Goal: Information Seeking & Learning: Find specific fact

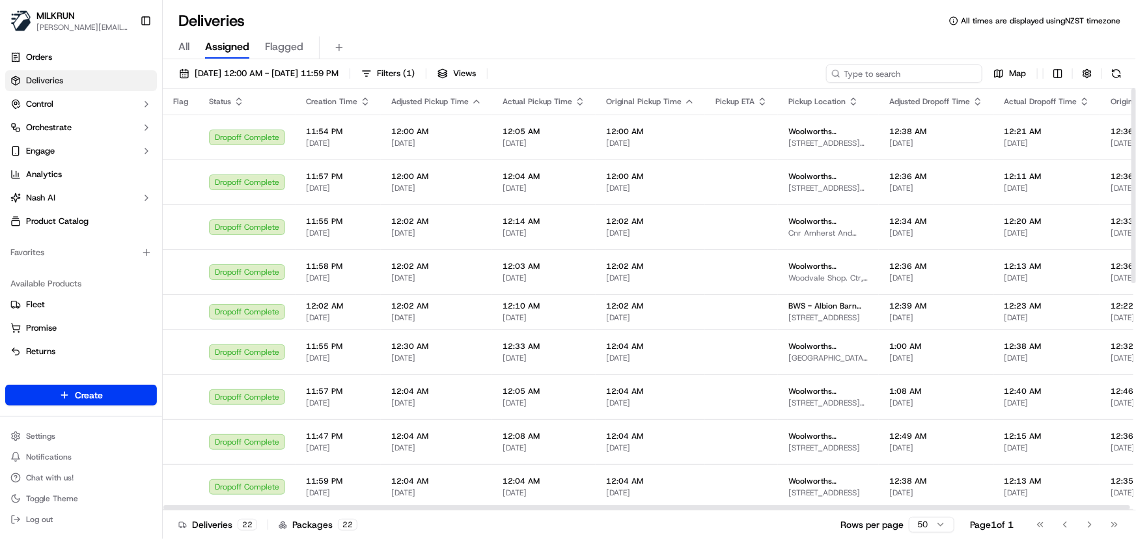
click at [888, 77] on input at bounding box center [904, 73] width 156 height 18
paste input "f498fb75-c594-4171-ba1c-c5d45fc319a9"
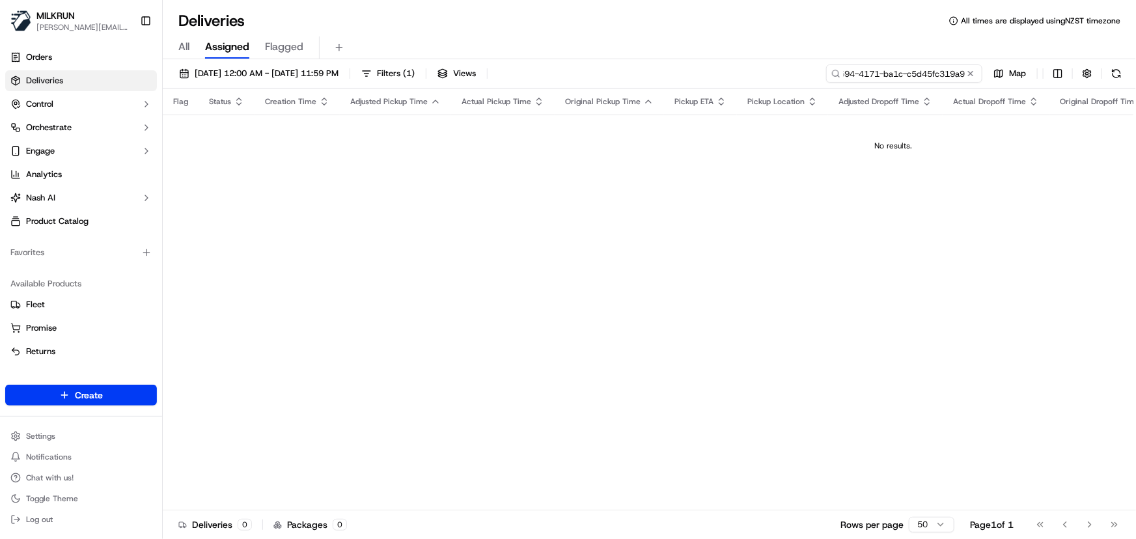
type input "f498fb75-c594-4171-ba1c-c5d45fc319a9"
click at [312, 66] on button "18/09/2025 12:00 AM - 25/09/2025 11:59 PM" at bounding box center [258, 73] width 171 height 18
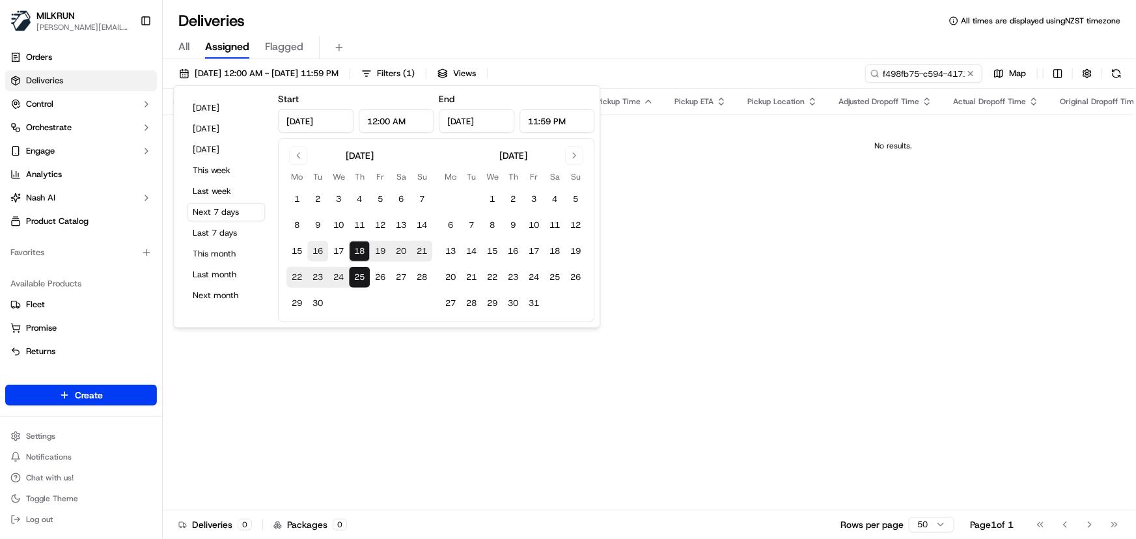
click at [316, 247] on button "16" at bounding box center [317, 251] width 21 height 21
type input "[DATE]"
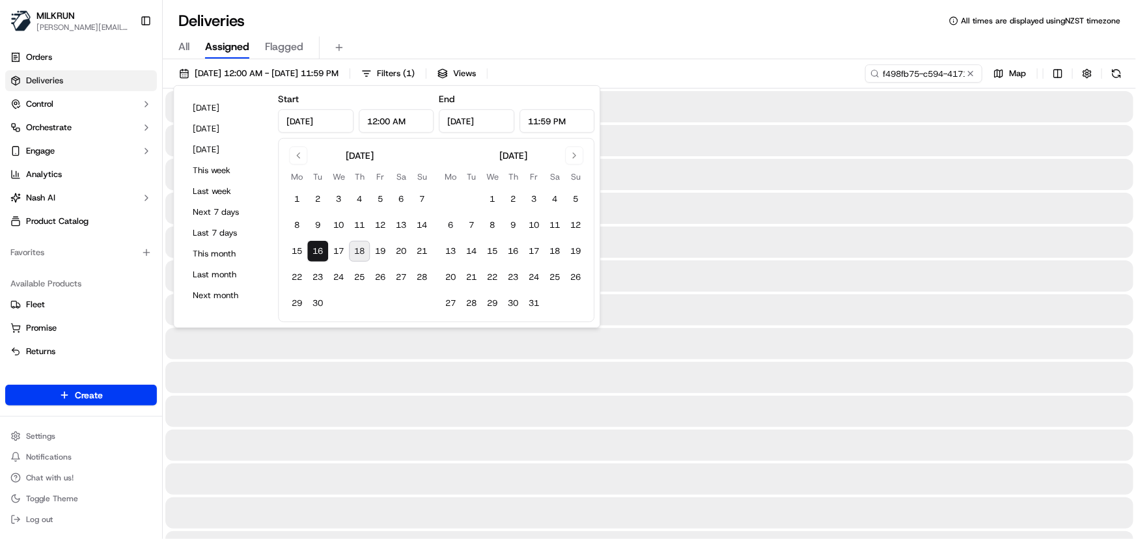
click at [316, 247] on button "16" at bounding box center [317, 251] width 21 height 21
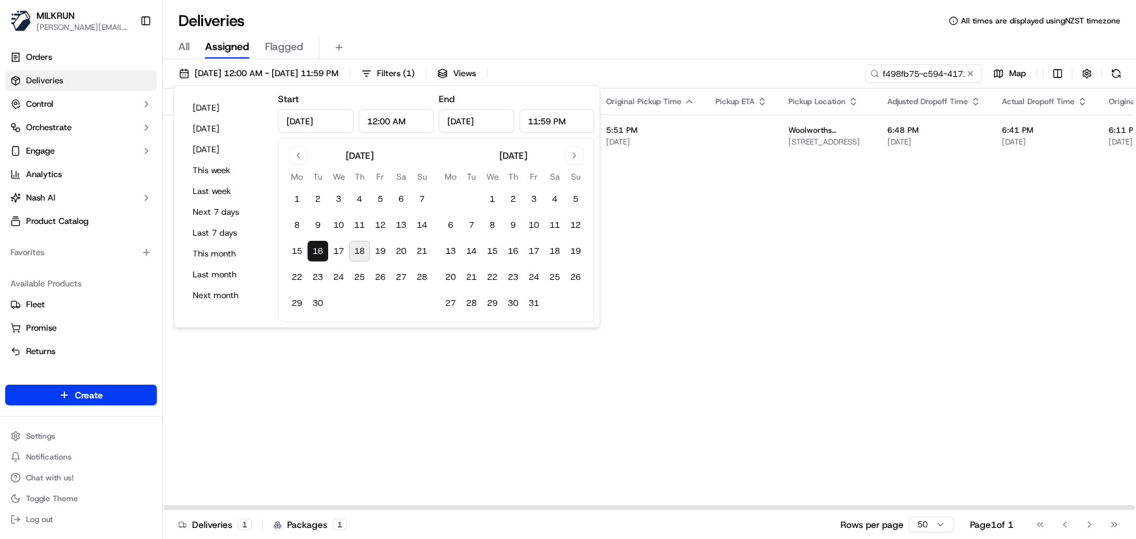
click at [829, 251] on div "Flag Status Creation Time Adjusted Pickup Time Actual Pickup Time Original Pick…" at bounding box center [937, 300] width 1549 height 422
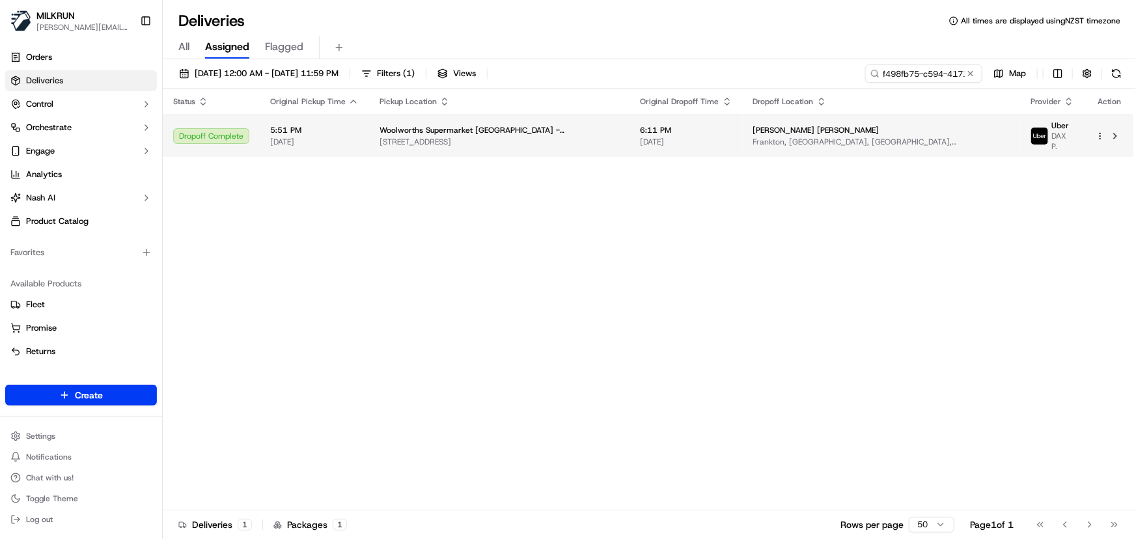
click at [618, 125] on div "Woolworths Supermarket [GEOGRAPHIC_DATA] - [GEOGRAPHIC_DATA]" at bounding box center [499, 130] width 240 height 10
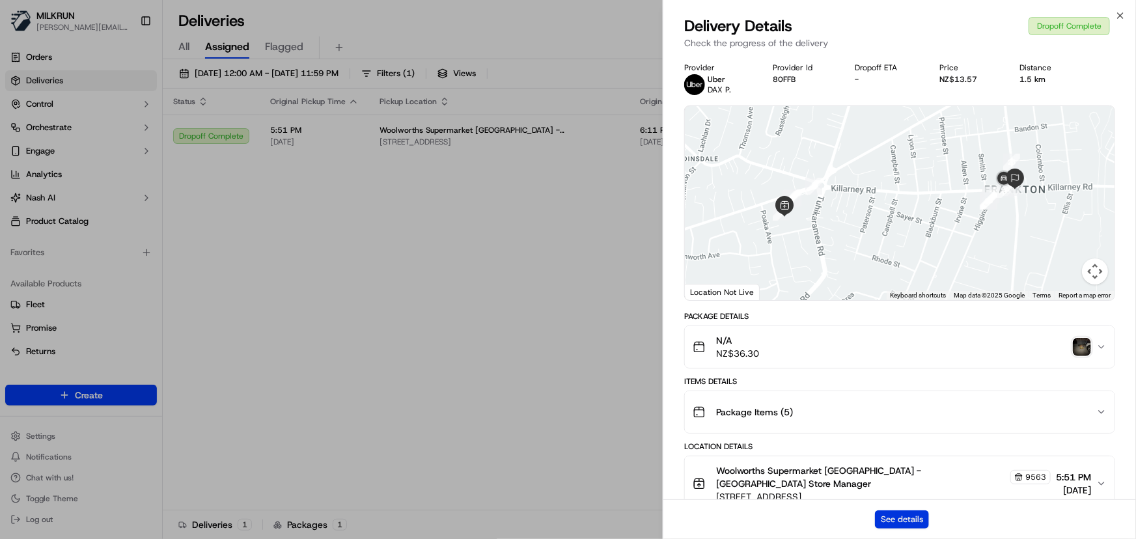
click at [912, 512] on button "See details" at bounding box center [902, 519] width 54 height 18
click at [1119, 12] on icon "button" at bounding box center [1120, 15] width 10 height 10
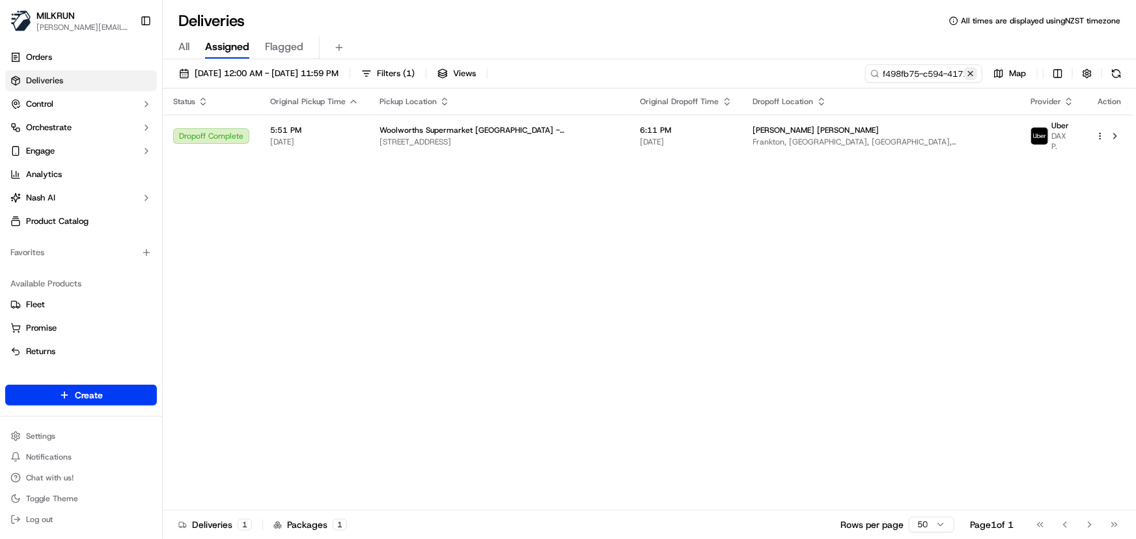
click at [972, 71] on button at bounding box center [970, 73] width 13 height 13
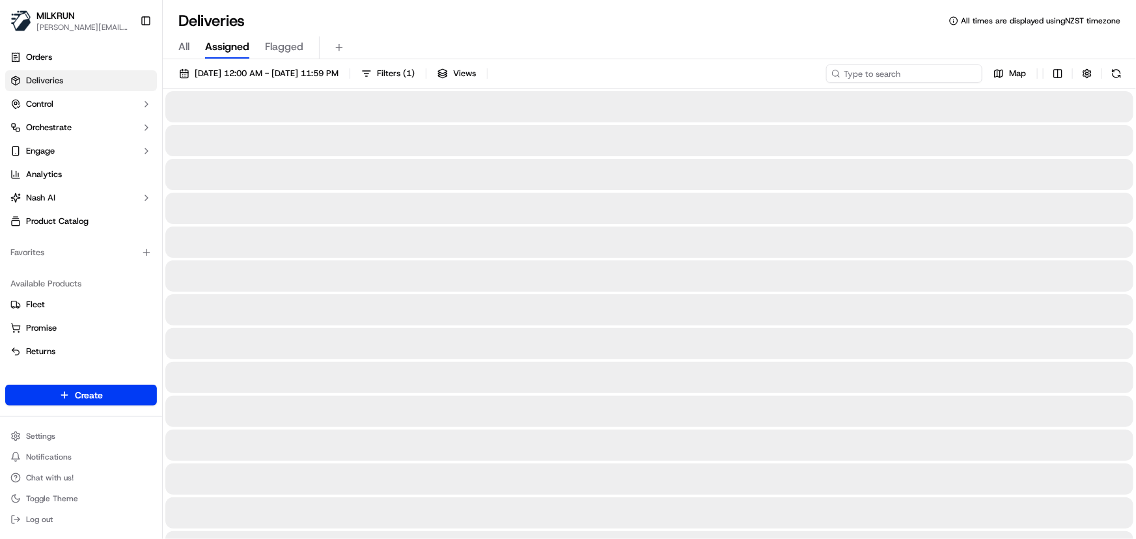
click at [914, 71] on input at bounding box center [904, 73] width 156 height 18
paste input "f498fb75-c594-4171-ba1c-c5d45fc319a9"
type input "f498fb75-c594-4171-ba1c-c5d45fc319a9"
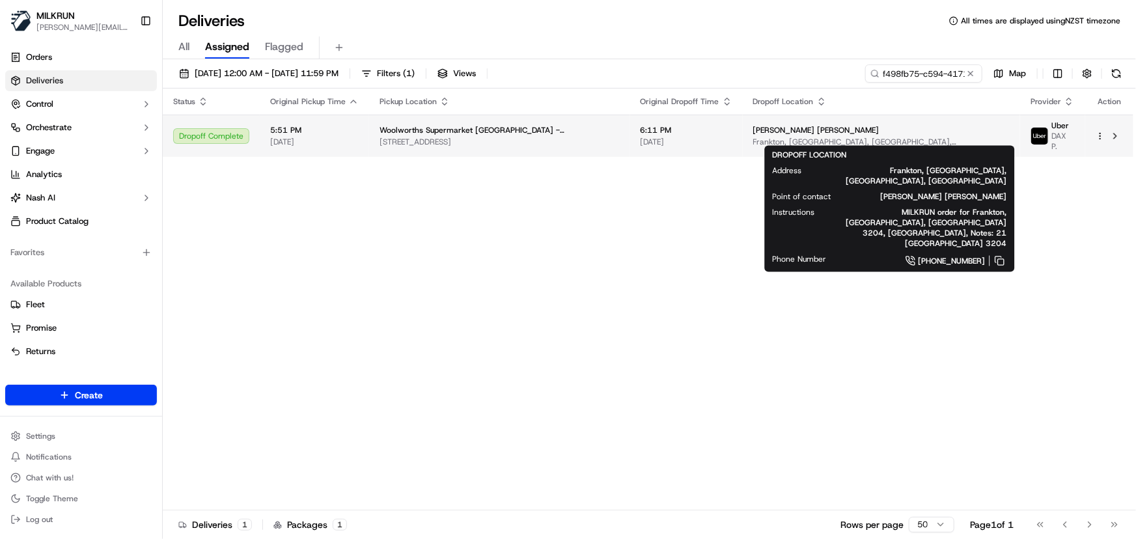
click at [798, 125] on span "pender Wishart" at bounding box center [816, 130] width 126 height 10
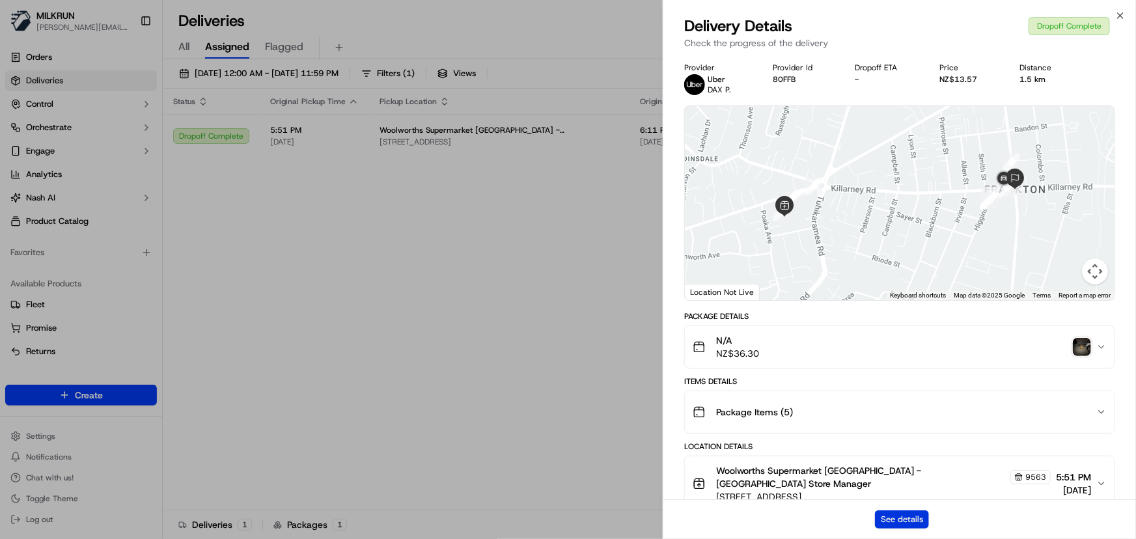
click at [905, 517] on button "See details" at bounding box center [902, 519] width 54 height 18
click at [1124, 18] on icon "button" at bounding box center [1120, 15] width 10 height 10
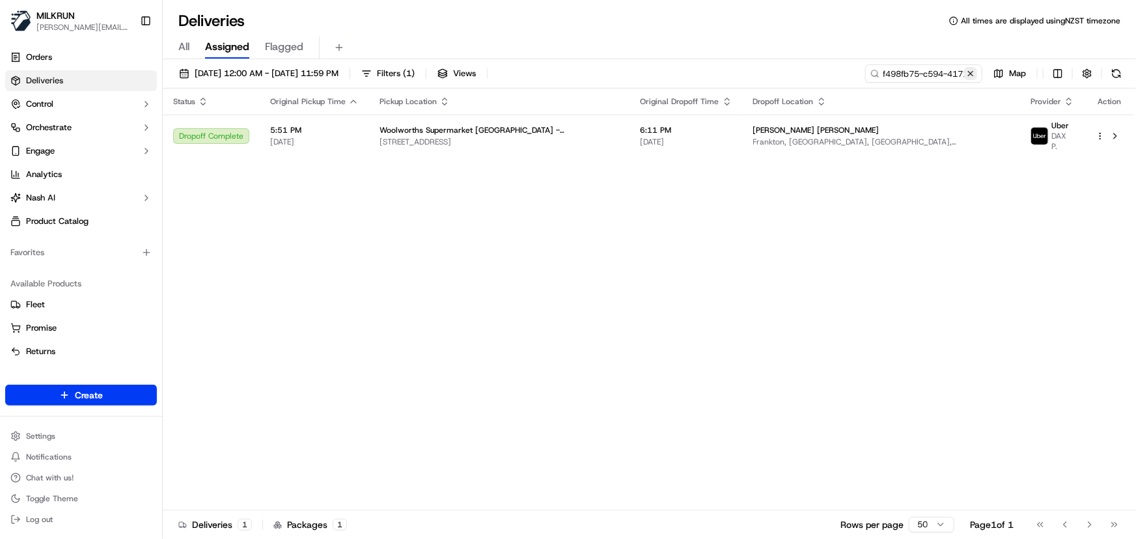
click at [972, 72] on button at bounding box center [970, 73] width 13 height 13
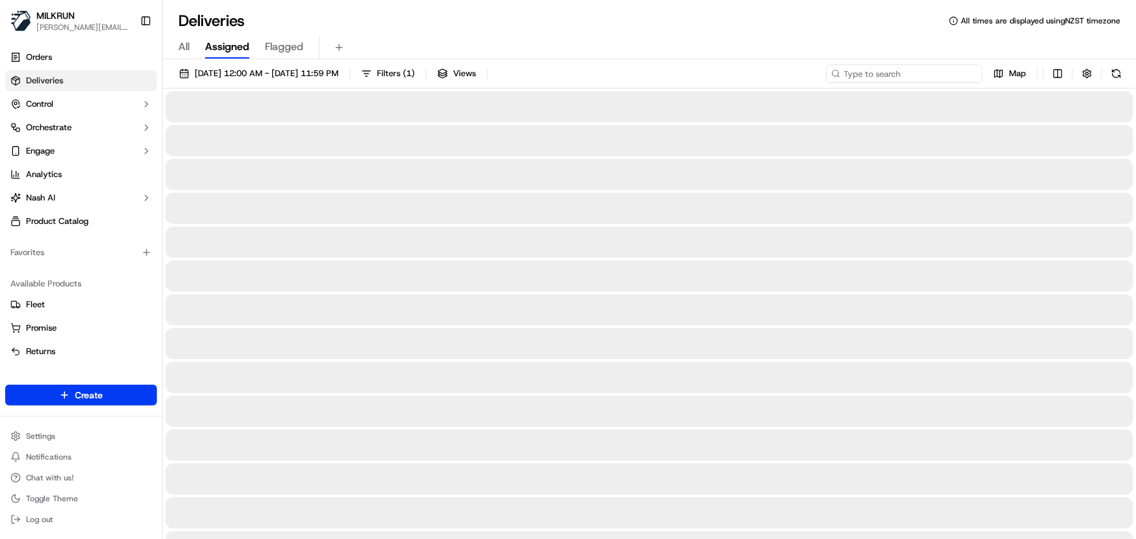
click at [931, 74] on input at bounding box center [904, 73] width 156 height 18
paste input "58235aaa-7cc1-4892-a703-edcd66d43364"
type input "58235aaa-7cc1-4892-a703-edcd66d43364"
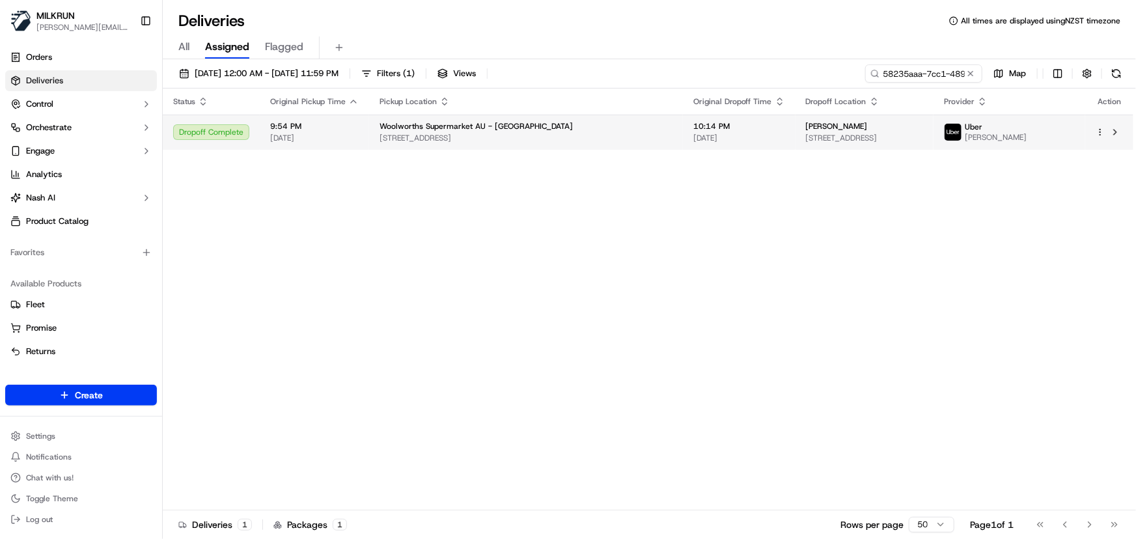
click at [599, 131] on div "Woolworths Supermarket AU - Neutral Bay Village 1-7 Rangers Rd, Neutral Bay, NS…" at bounding box center [525, 132] width 293 height 22
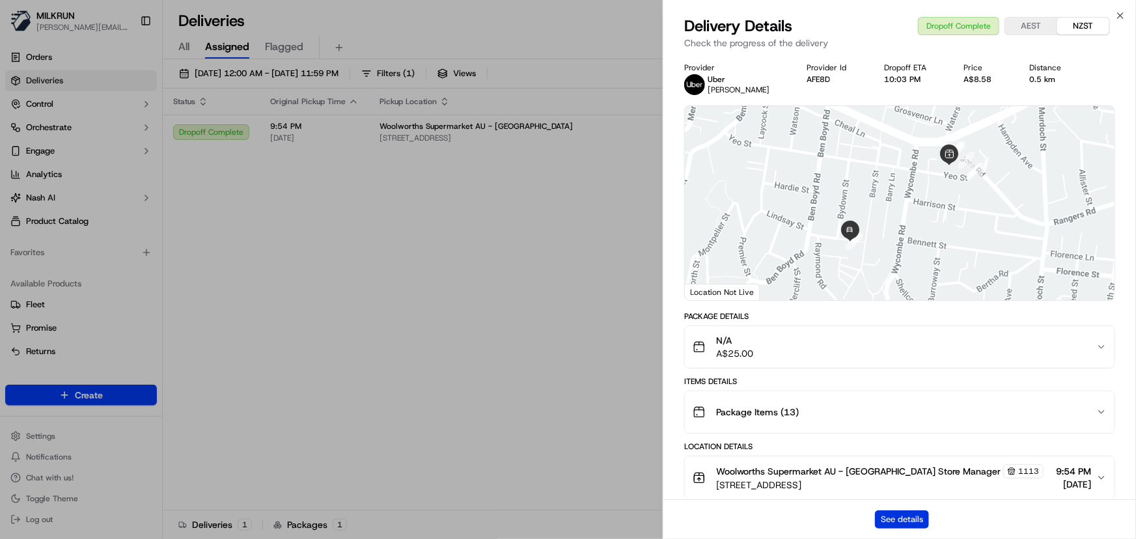
click at [899, 522] on button "See details" at bounding box center [902, 519] width 54 height 18
click at [1117, 19] on icon "button" at bounding box center [1120, 15] width 10 height 10
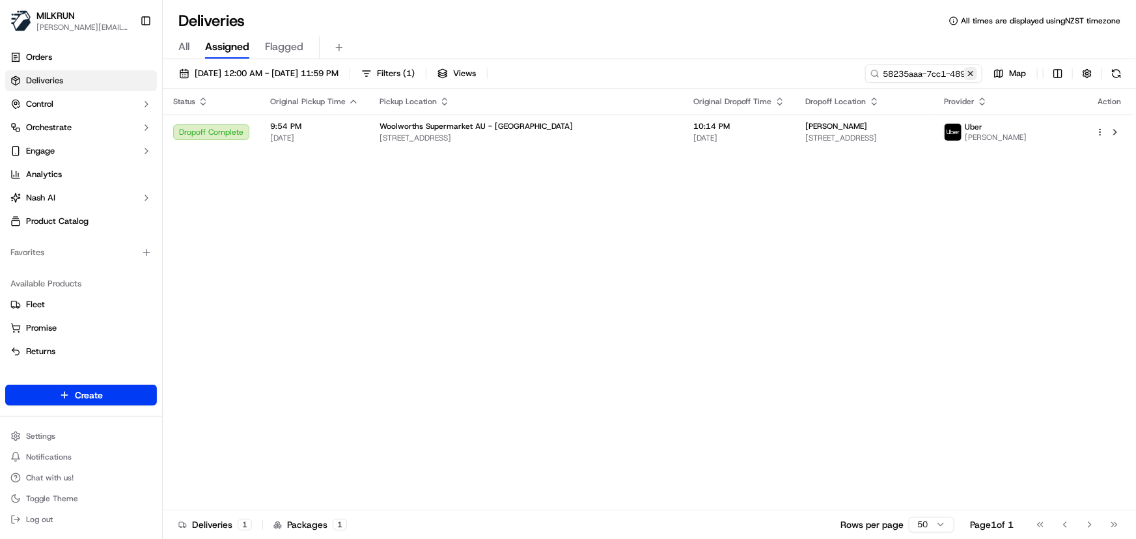
click at [972, 74] on button at bounding box center [970, 73] width 13 height 13
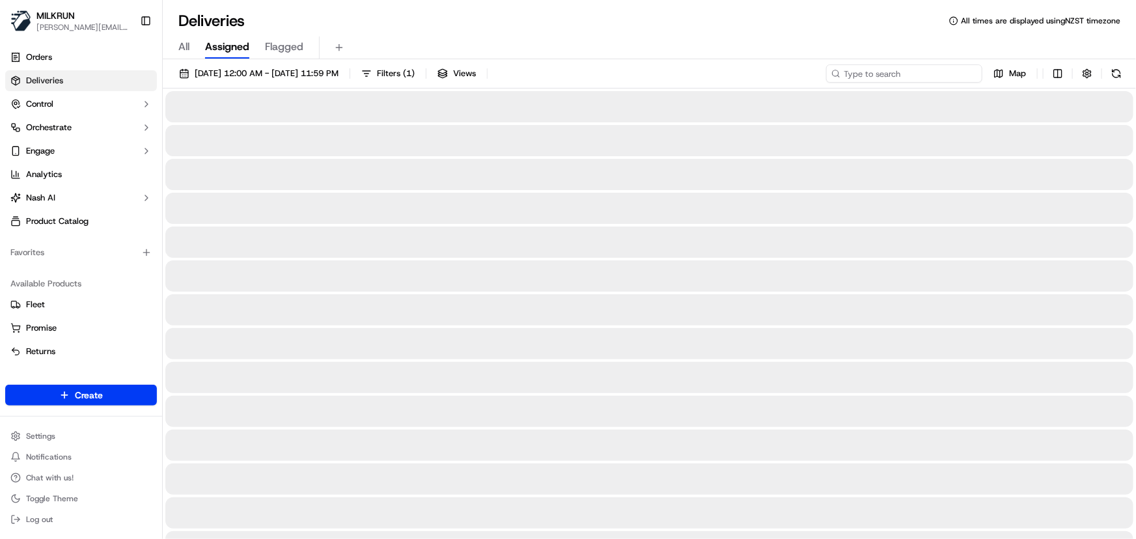
click at [918, 74] on input at bounding box center [904, 73] width 156 height 18
paste input "d0594c5f-3eba-4006-9079-c8fdeb5acec5"
type input "d0594c5f-3eba-4006-9079-c8fdeb5acec5"
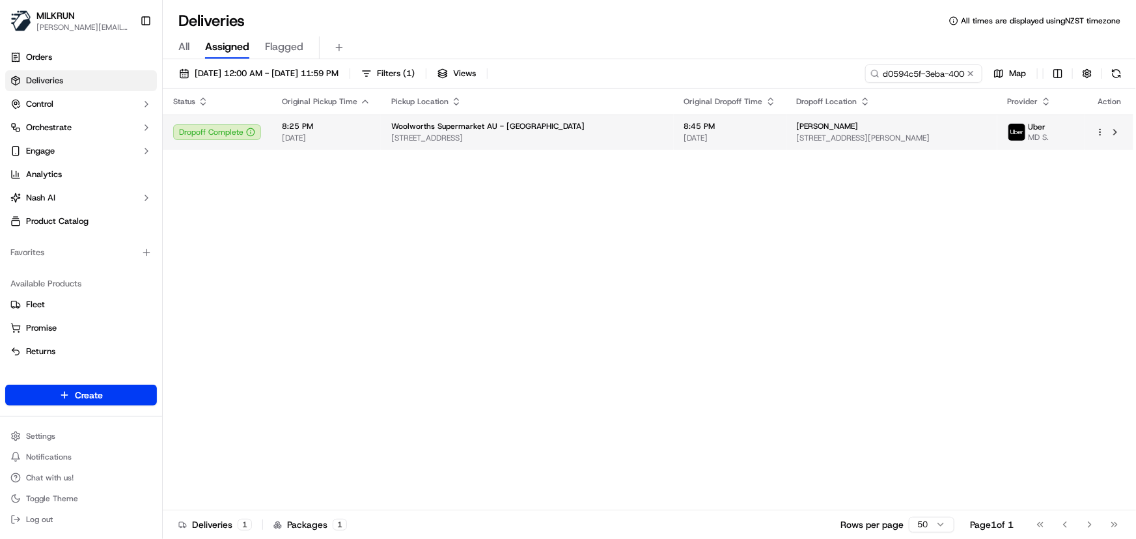
click at [579, 128] on div "Woolworths Supermarket AU - Ashfield North" at bounding box center [527, 126] width 272 height 10
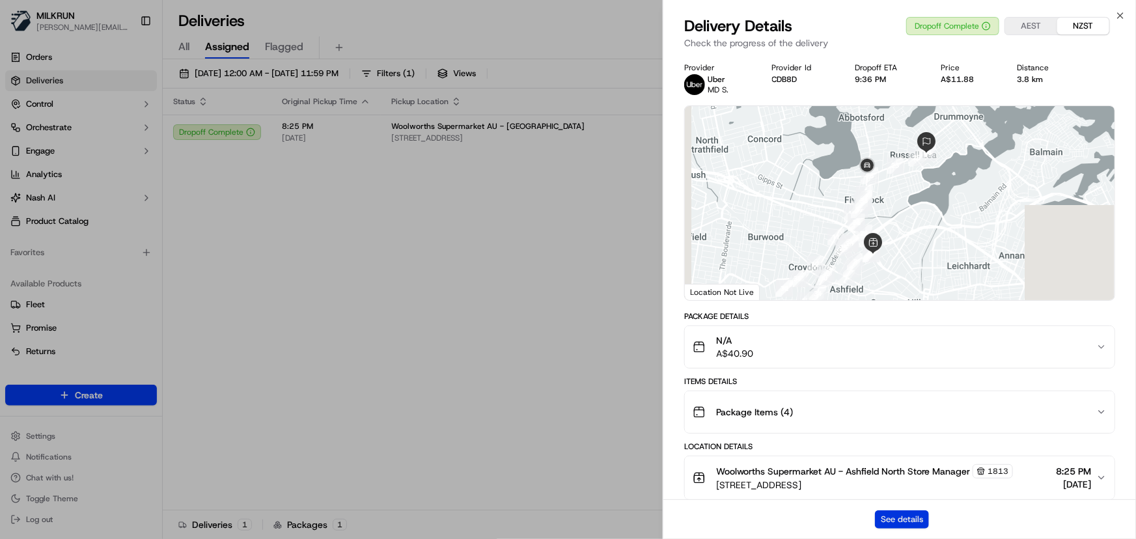
click at [888, 521] on button "See details" at bounding box center [902, 519] width 54 height 18
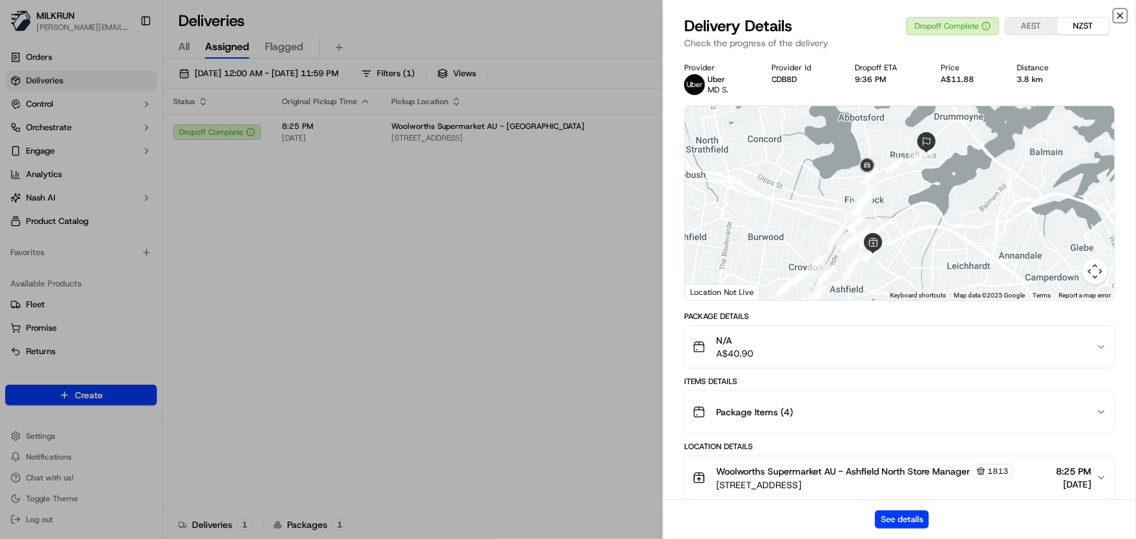
click at [1121, 19] on icon "button" at bounding box center [1120, 15] width 10 height 10
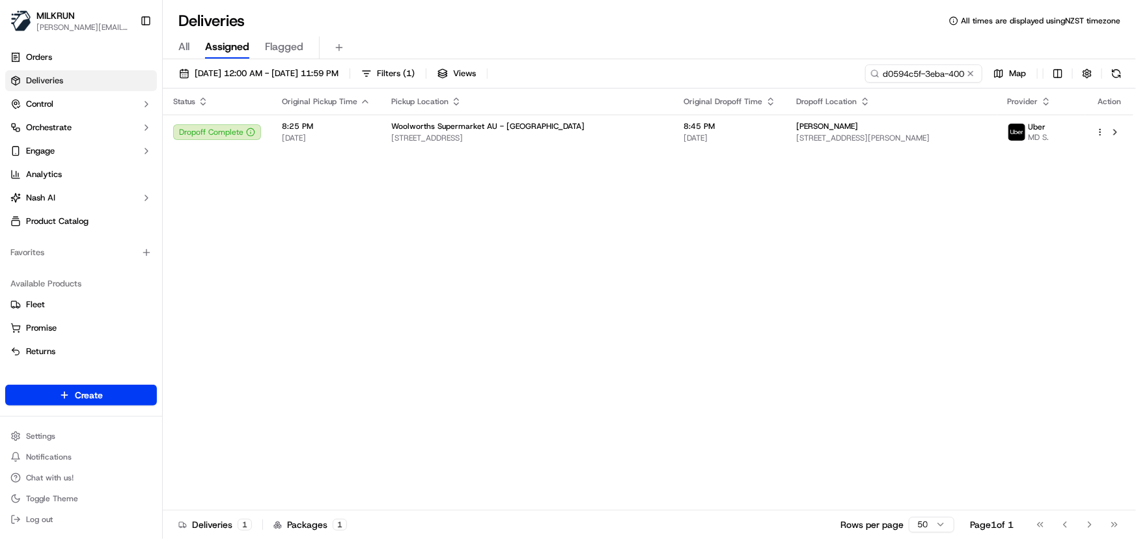
click at [971, 74] on button at bounding box center [970, 73] width 13 height 13
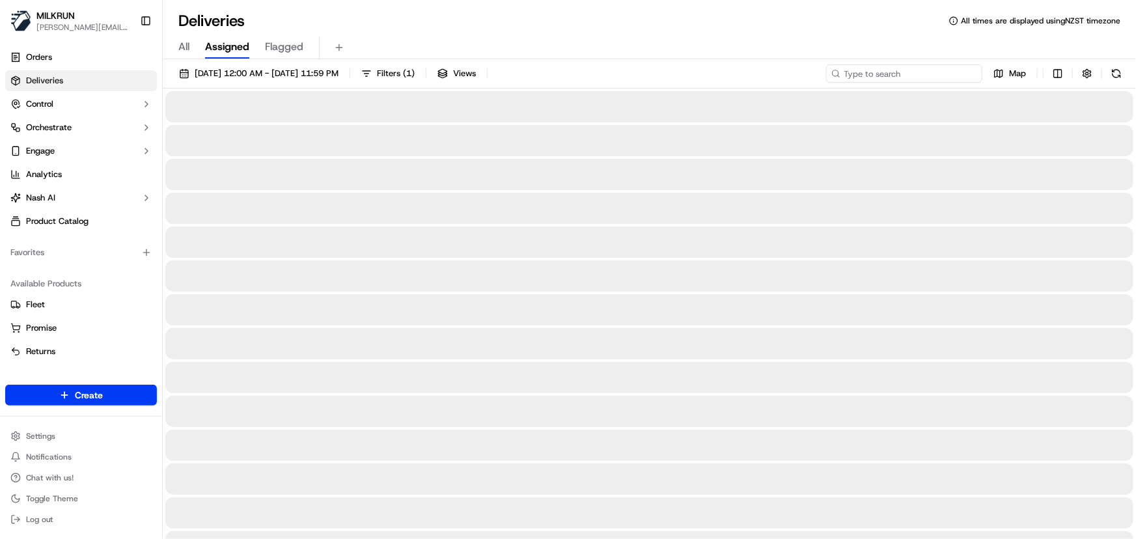
click at [902, 70] on input at bounding box center [904, 73] width 156 height 18
paste input "8b4ee665-e8a9-4227-a3ac-933527edc42a"
type input "8b4ee665-e8a9-4227-a3ac-933527edc42a"
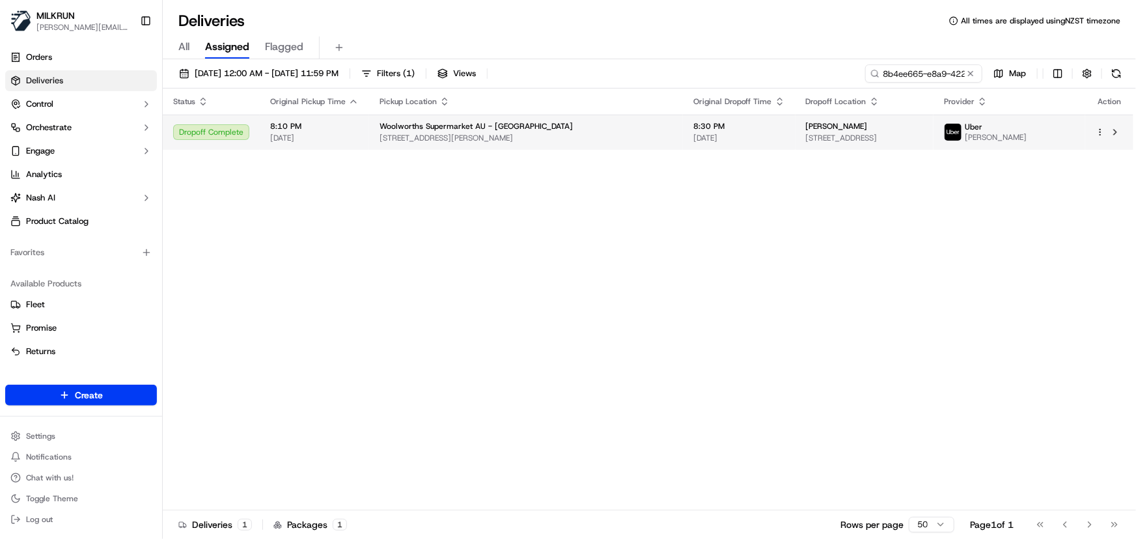
click at [692, 143] on td "8:30 PM 16/09/2025" at bounding box center [739, 132] width 113 height 35
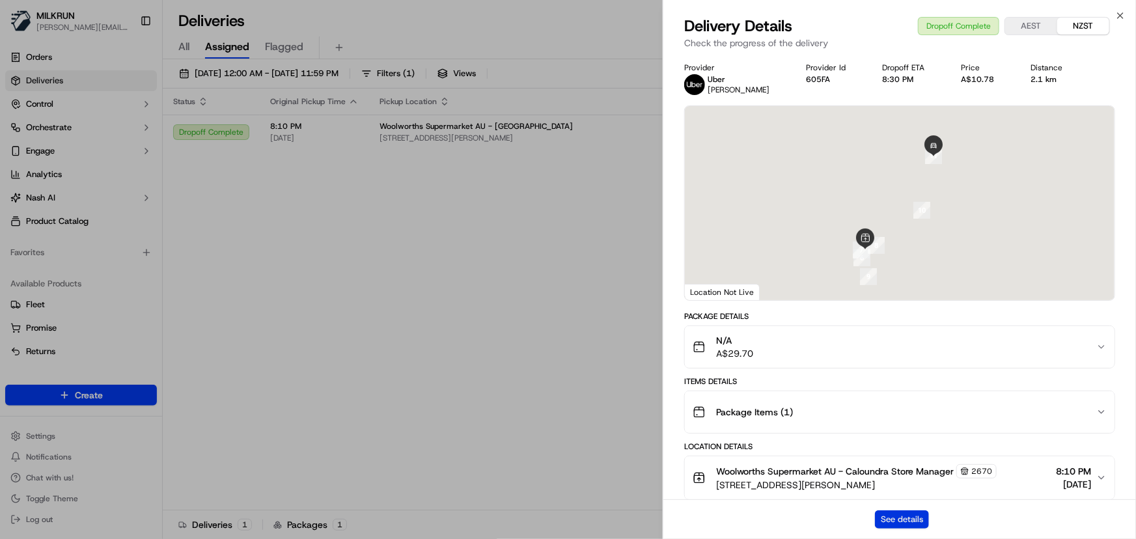
click at [909, 523] on button "See details" at bounding box center [902, 519] width 54 height 18
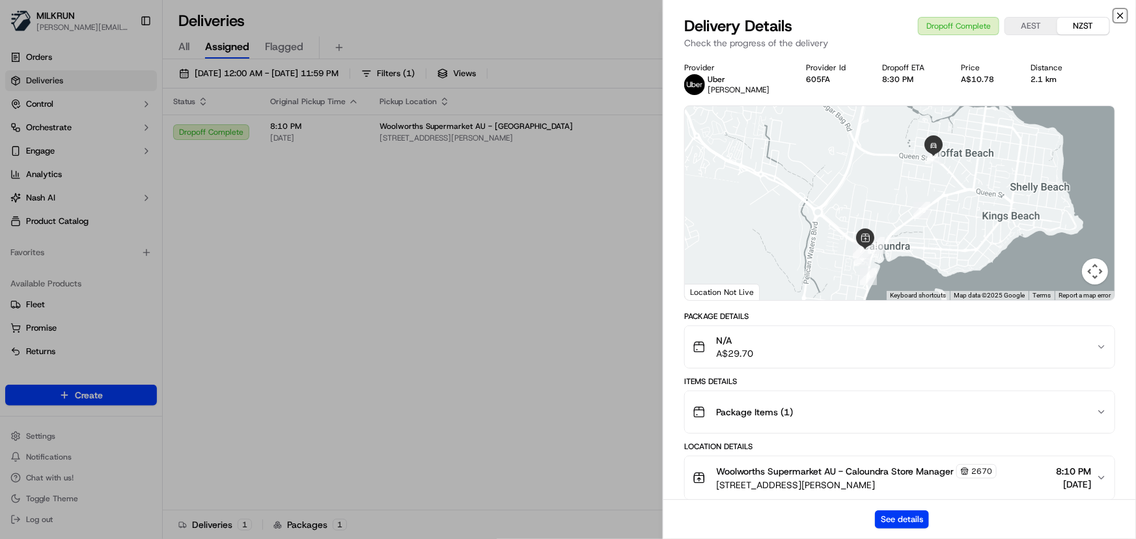
click at [1123, 13] on icon "button" at bounding box center [1119, 15] width 5 height 5
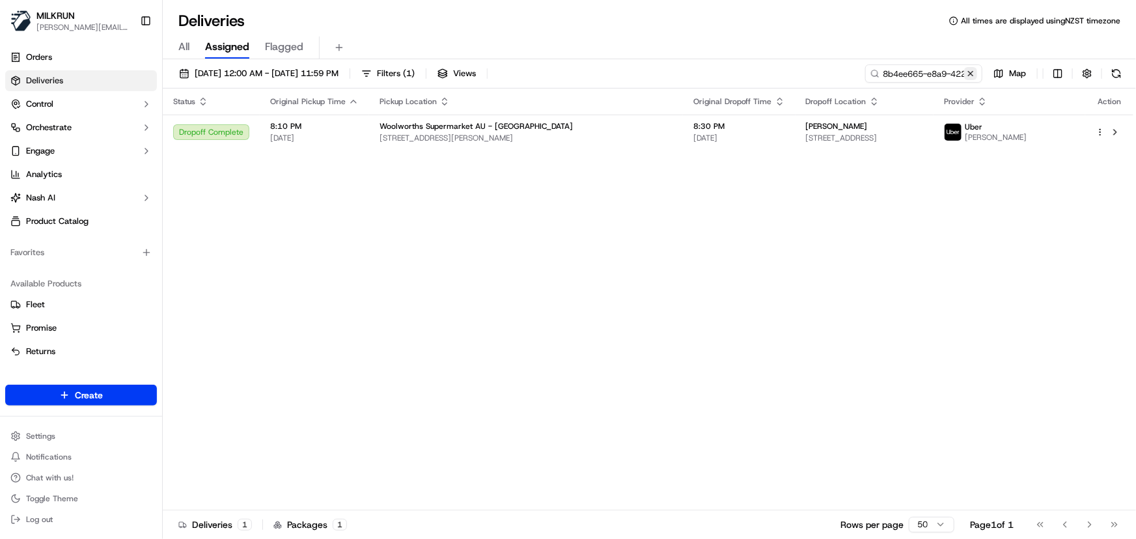
click at [967, 72] on button at bounding box center [970, 73] width 13 height 13
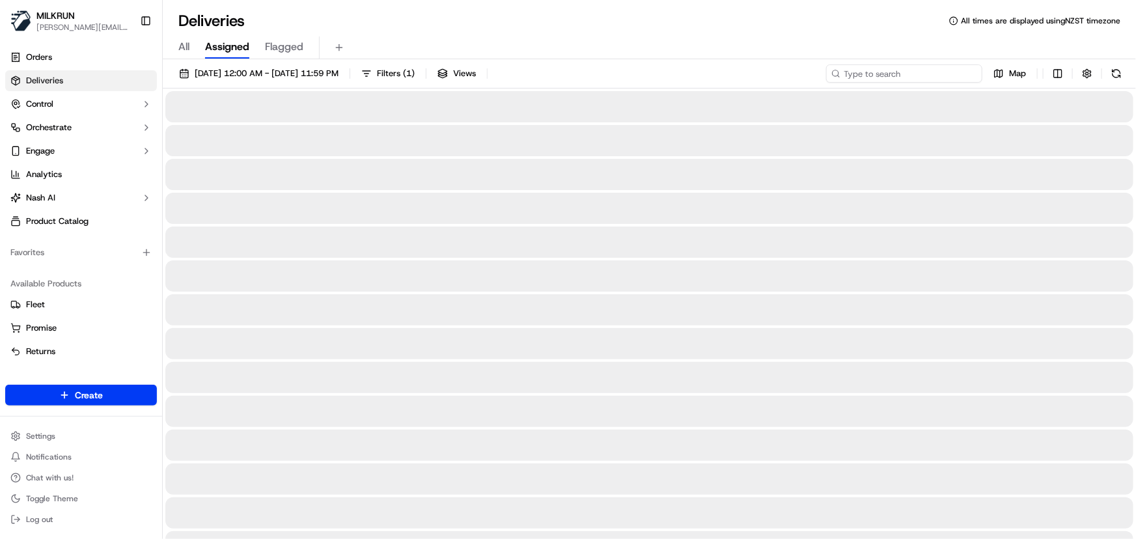
click at [911, 70] on input at bounding box center [904, 73] width 156 height 18
paste input "[PERSON_NAME]"
type input "[PERSON_NAME]"
click at [332, 70] on span "16/09/2025 12:00 AM - 16/09/2025 11:59 PM" at bounding box center [267, 74] width 144 height 12
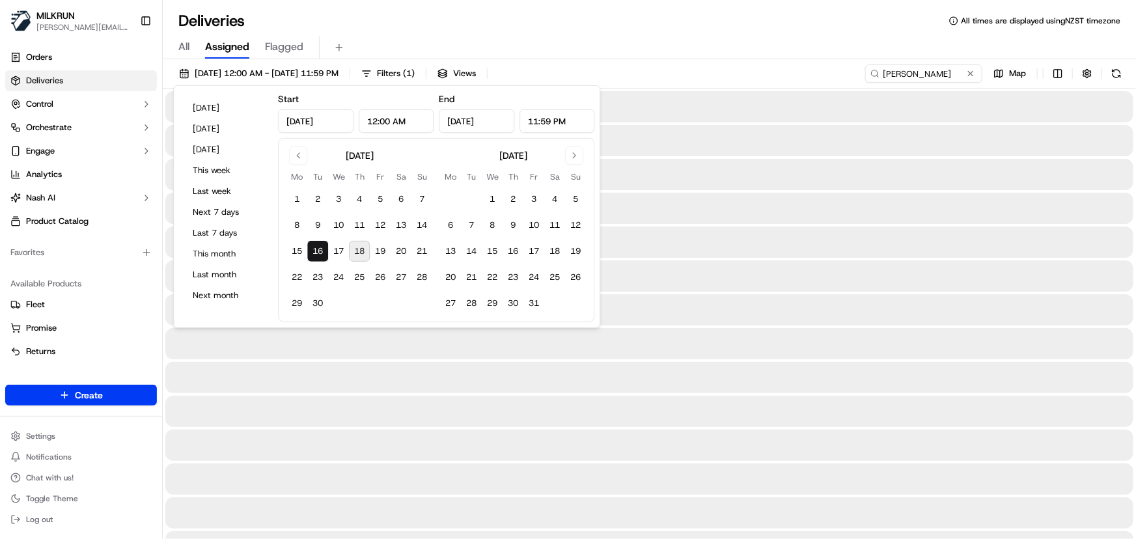
click at [359, 248] on button "18" at bounding box center [359, 251] width 21 height 21
type input "Sep 18, 2025"
click at [359, 247] on button "18" at bounding box center [359, 251] width 21 height 21
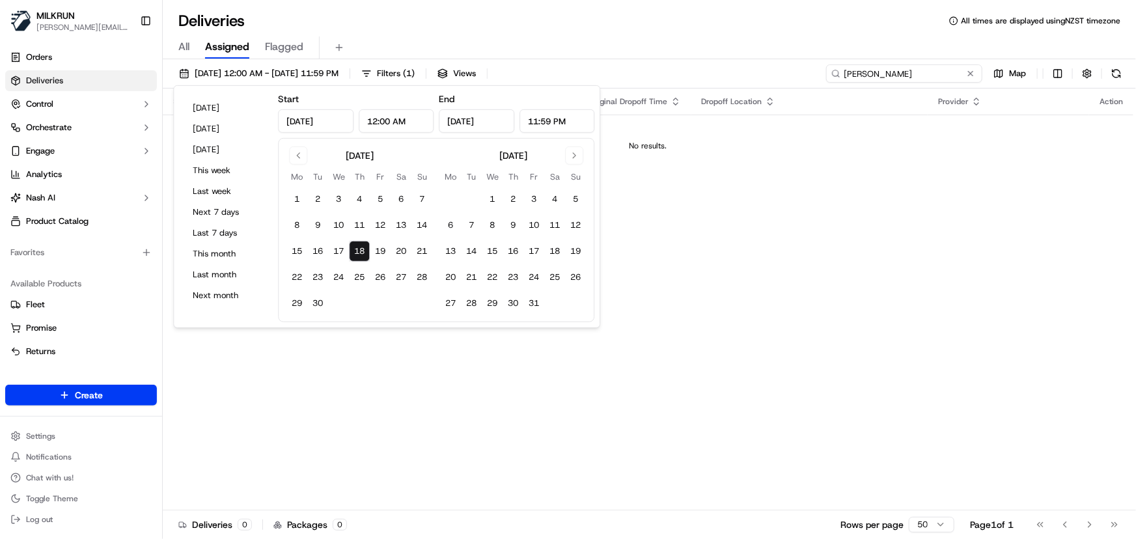
click at [946, 70] on input "[PERSON_NAME]" at bounding box center [904, 73] width 156 height 18
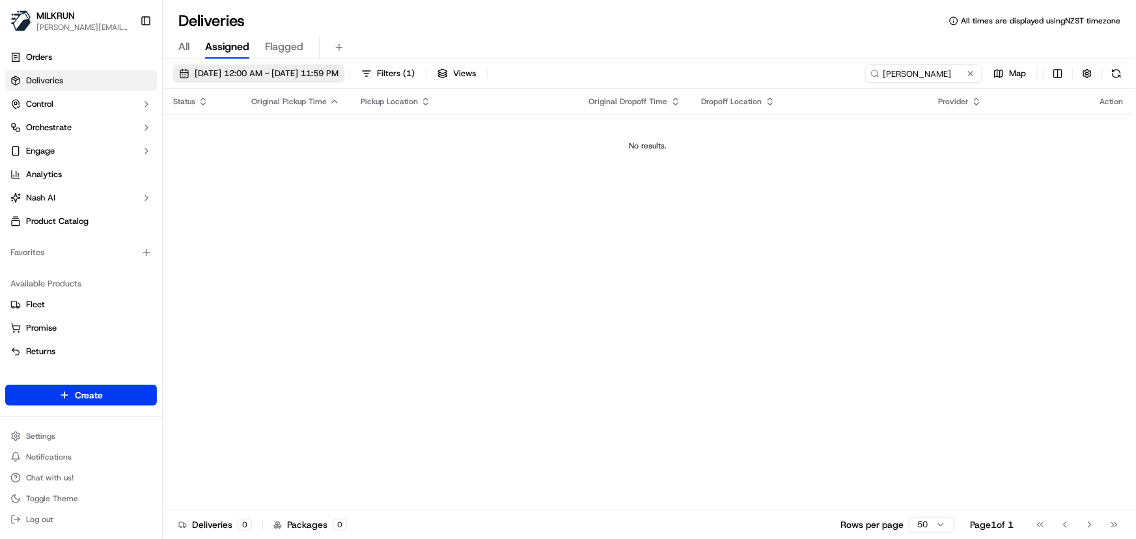
click at [320, 65] on button "18/09/2025 12:00 AM - 18/09/2025 11:59 PM" at bounding box center [258, 73] width 171 height 18
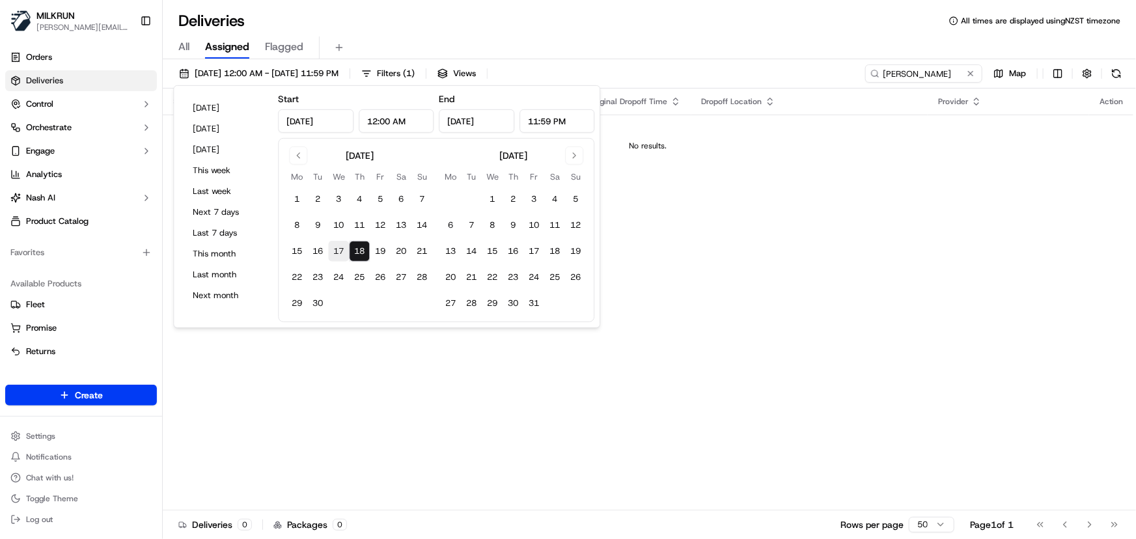
click at [338, 242] on button "17" at bounding box center [338, 251] width 21 height 21
type input "Sep 17, 2025"
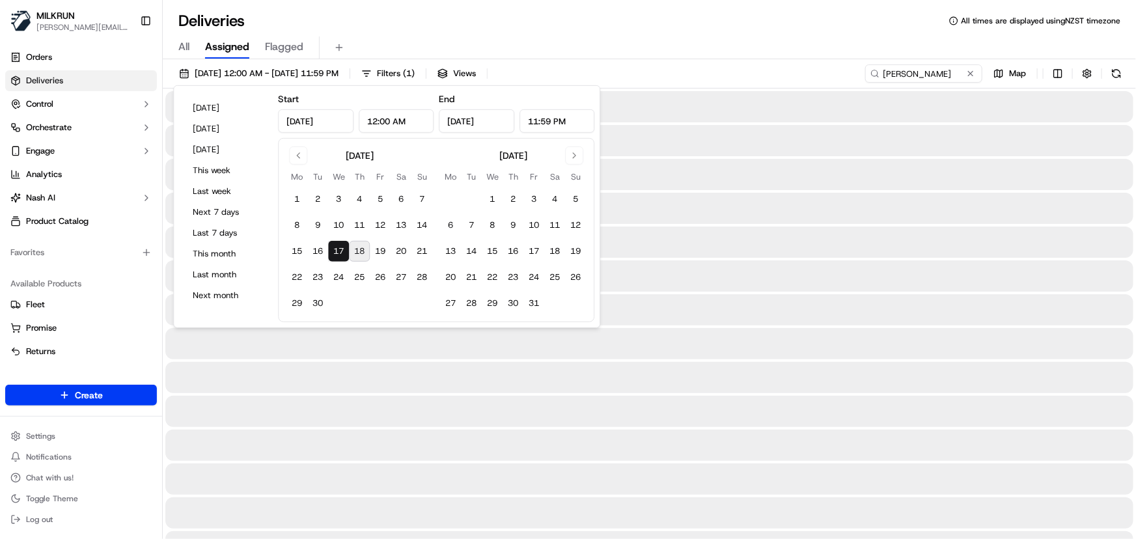
click at [338, 242] on button "17" at bounding box center [338, 251] width 21 height 21
click at [949, 73] on input "[PERSON_NAME]" at bounding box center [904, 73] width 156 height 18
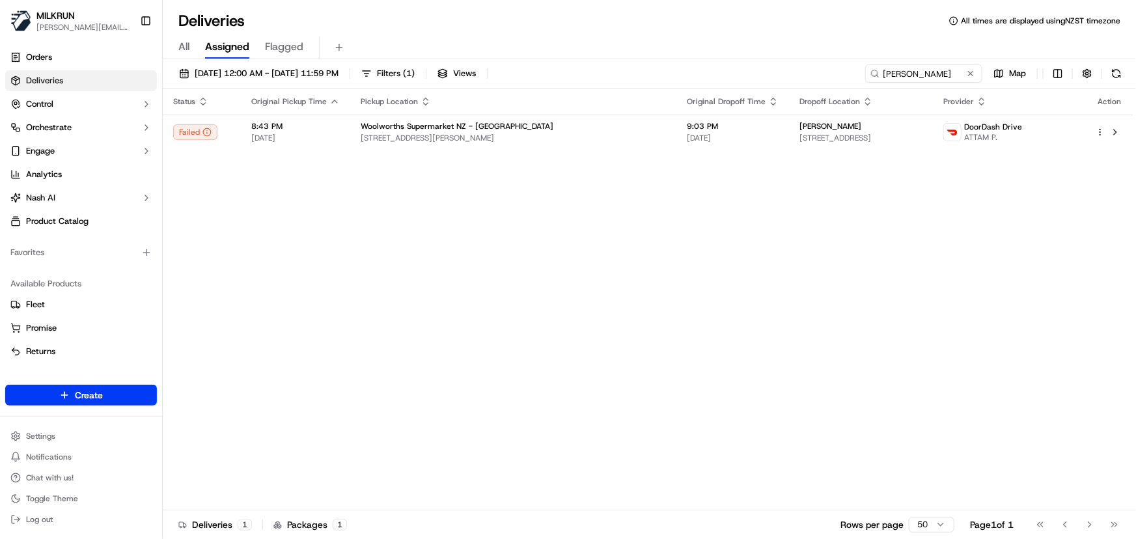
click at [766, 254] on div "Status Original Pickup Time Pickup Location Original Dropoff Time Dropoff Locat…" at bounding box center [648, 300] width 970 height 422
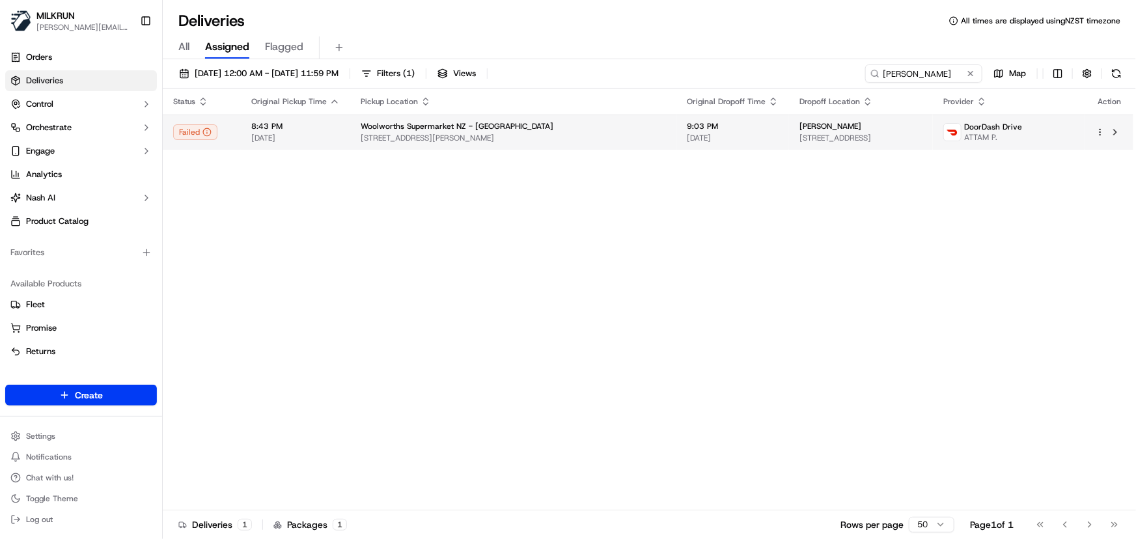
click at [802, 135] on span "[STREET_ADDRESS]" at bounding box center [860, 138] width 123 height 10
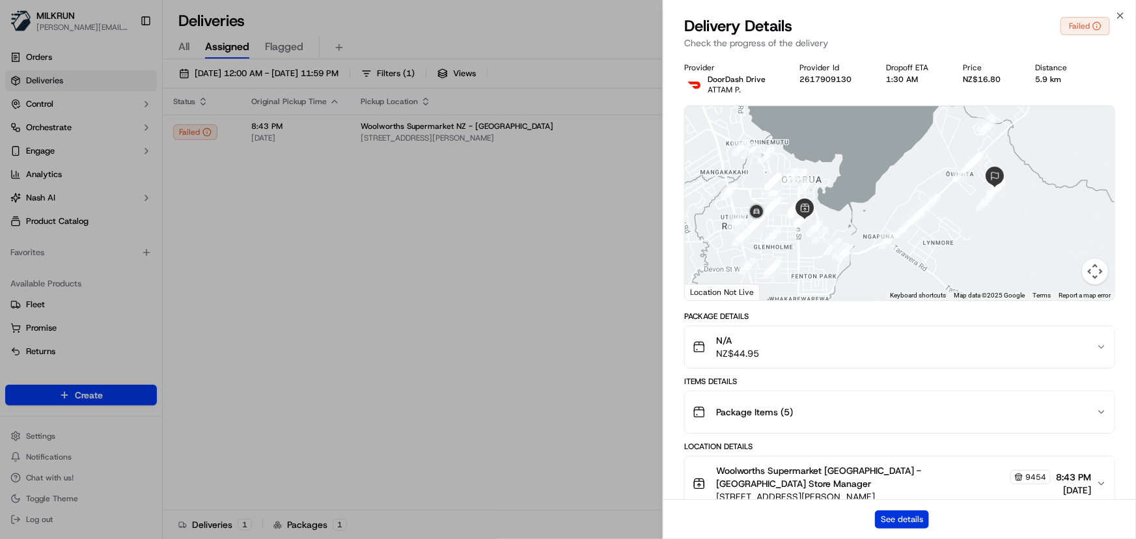
click at [897, 515] on button "See details" at bounding box center [902, 519] width 54 height 18
click at [1116, 18] on icon "button" at bounding box center [1120, 15] width 10 height 10
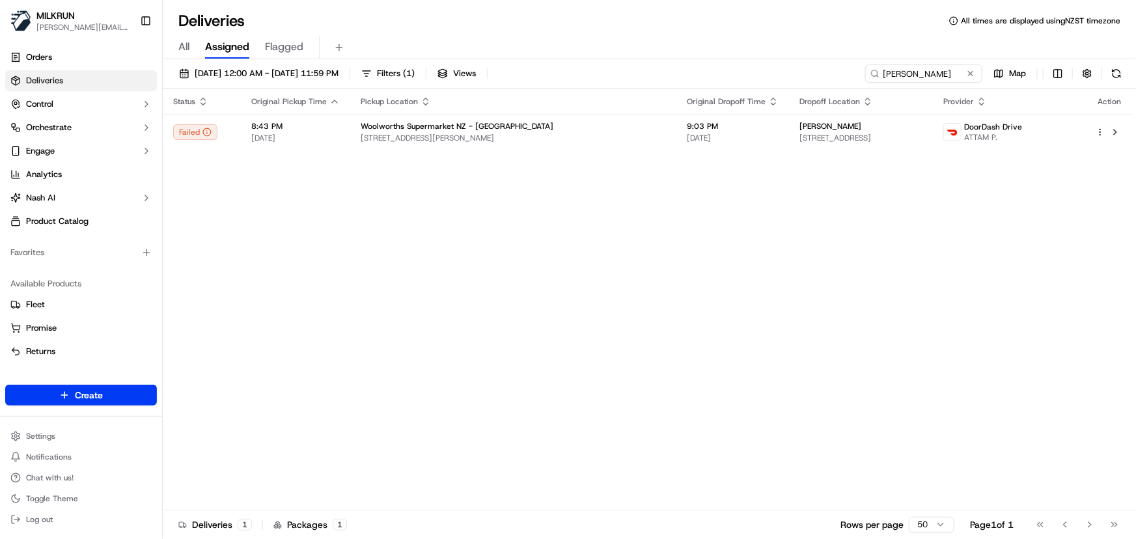
click at [553, 288] on div "Status Original Pickup Time Pickup Location Original Dropoff Time Dropoff Locat…" at bounding box center [648, 300] width 970 height 422
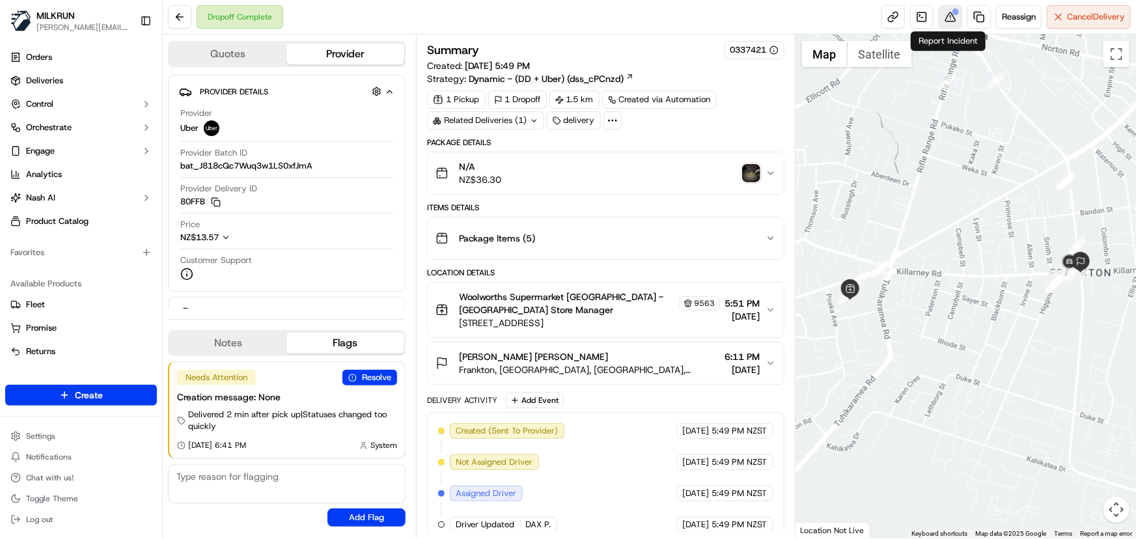
click at [952, 19] on button at bounding box center [949, 16] width 23 height 23
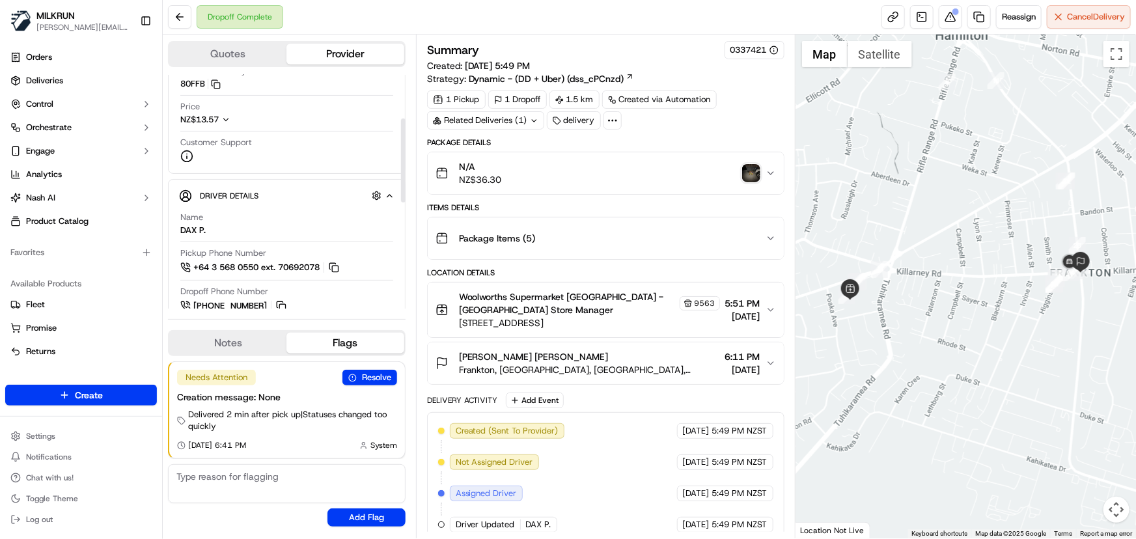
scroll to position [177, 0]
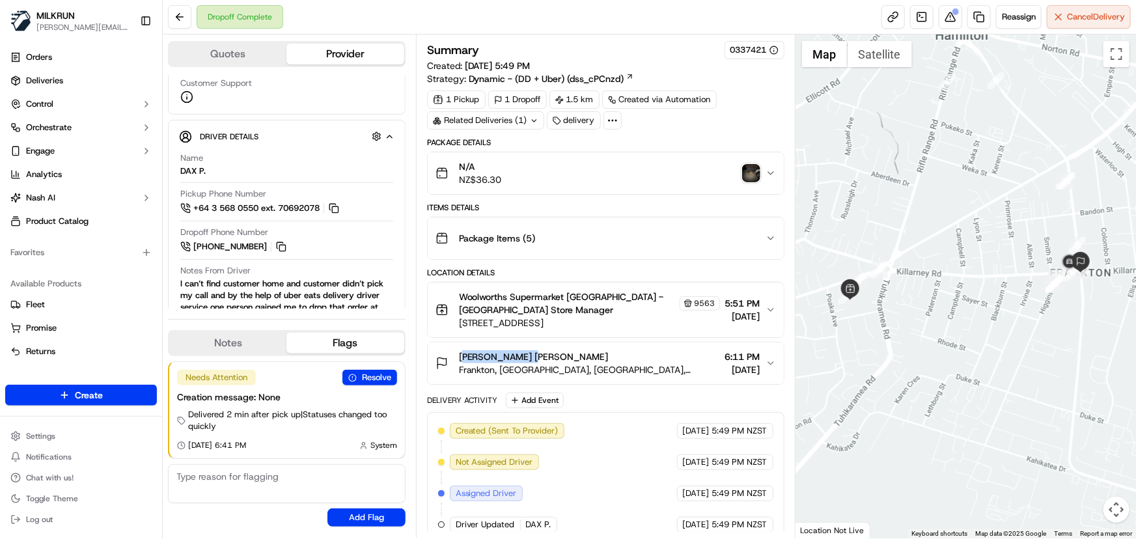
drag, startPoint x: 534, startPoint y: 354, endPoint x: 460, endPoint y: 355, distance: 73.5
click at [460, 355] on div "pender Wishart" at bounding box center [589, 356] width 261 height 13
copy span "pender Wishart"
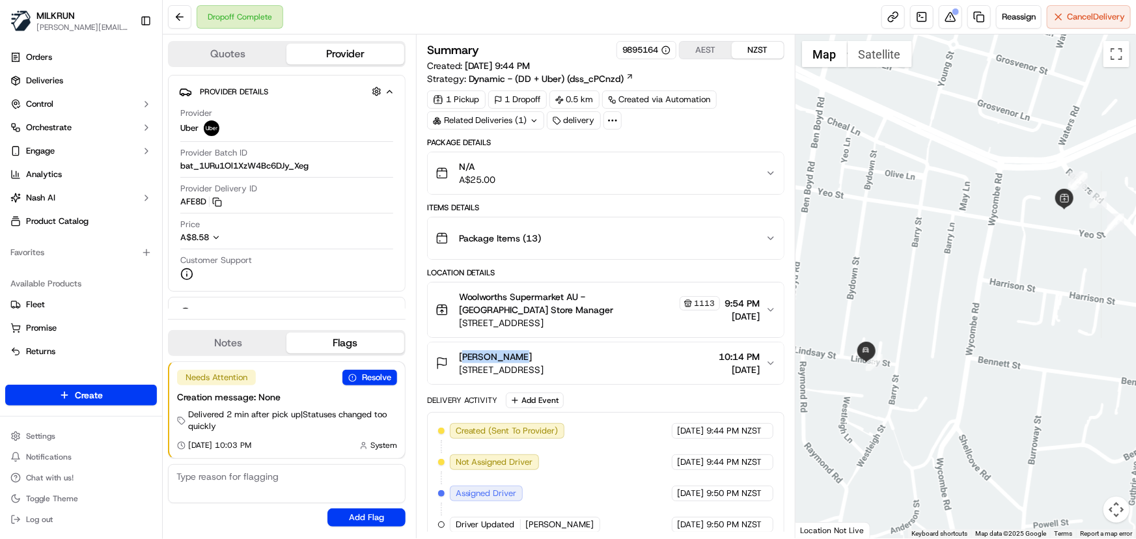
drag, startPoint x: 508, startPoint y: 355, endPoint x: 457, endPoint y: 355, distance: 50.8
click at [457, 355] on div "Elisa Evans Unit 3/15 Lindsay St, Neutral Bay, NSW 2089, AU" at bounding box center [489, 363] width 109 height 26
copy span "Elisa Evans"
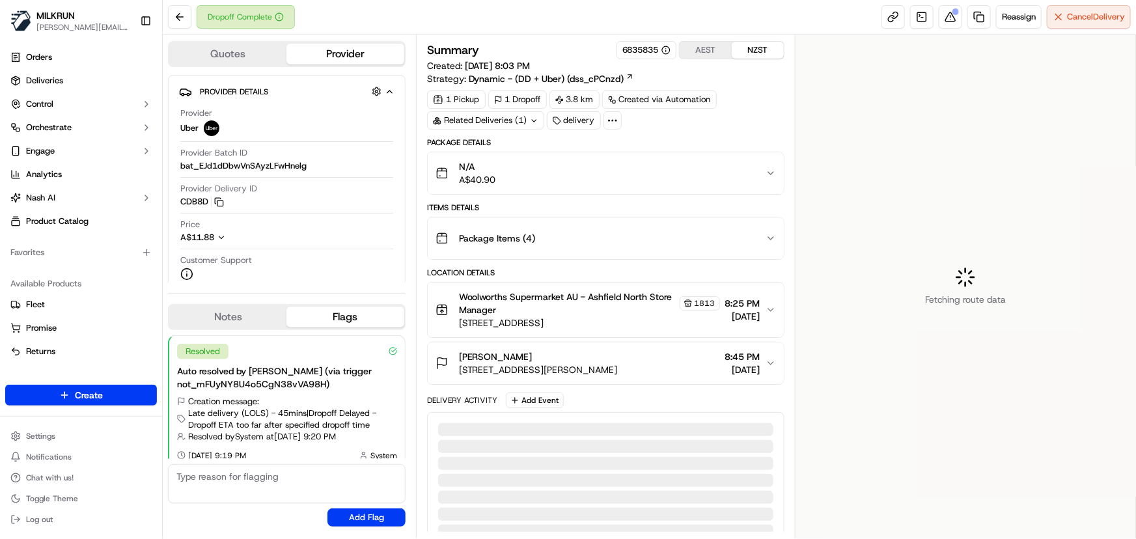
scroll to position [204, 0]
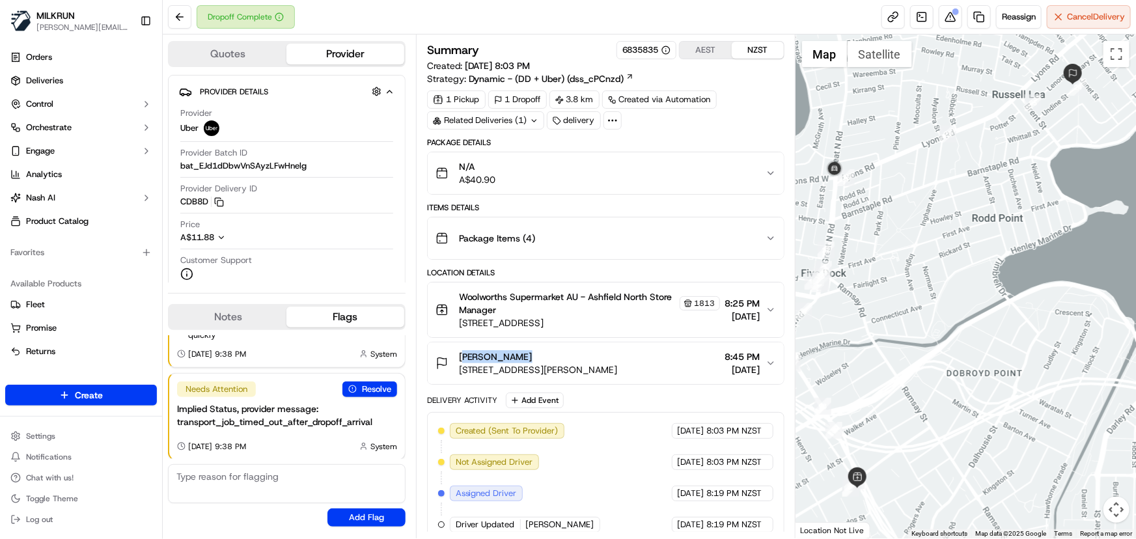
drag, startPoint x: 515, startPoint y: 355, endPoint x: 459, endPoint y: 355, distance: 56.0
click at [459, 355] on div "Zoe Marshall" at bounding box center [538, 356] width 159 height 13
copy span "Zoe Marshall"
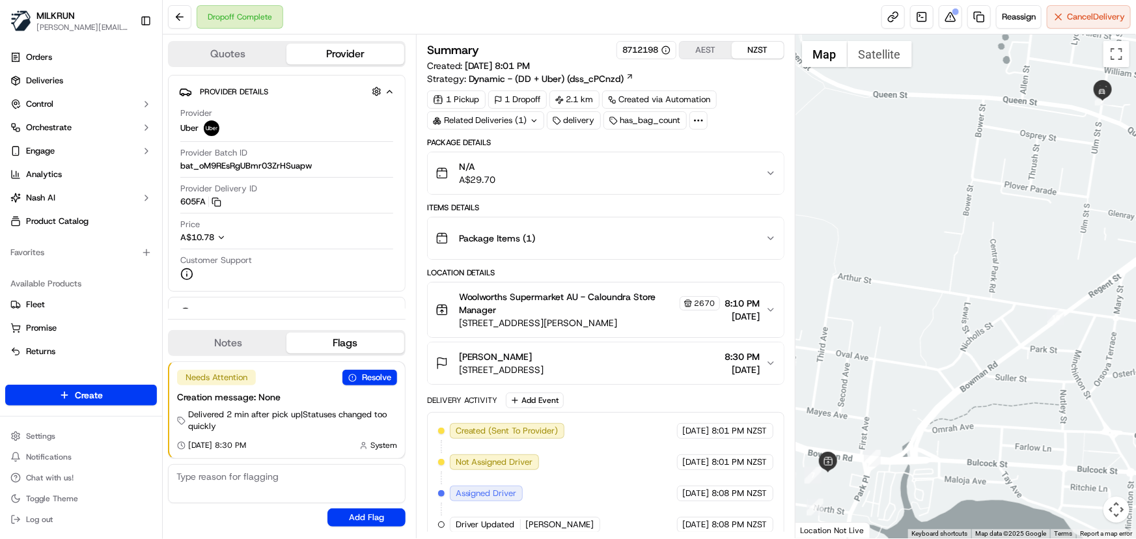
drag, startPoint x: 541, startPoint y: 348, endPoint x: 512, endPoint y: 357, distance: 31.5
click at [479, 351] on button "[PERSON_NAME] [STREET_ADDRESS] 8:30 PM [DATE]" at bounding box center [606, 363] width 356 height 42
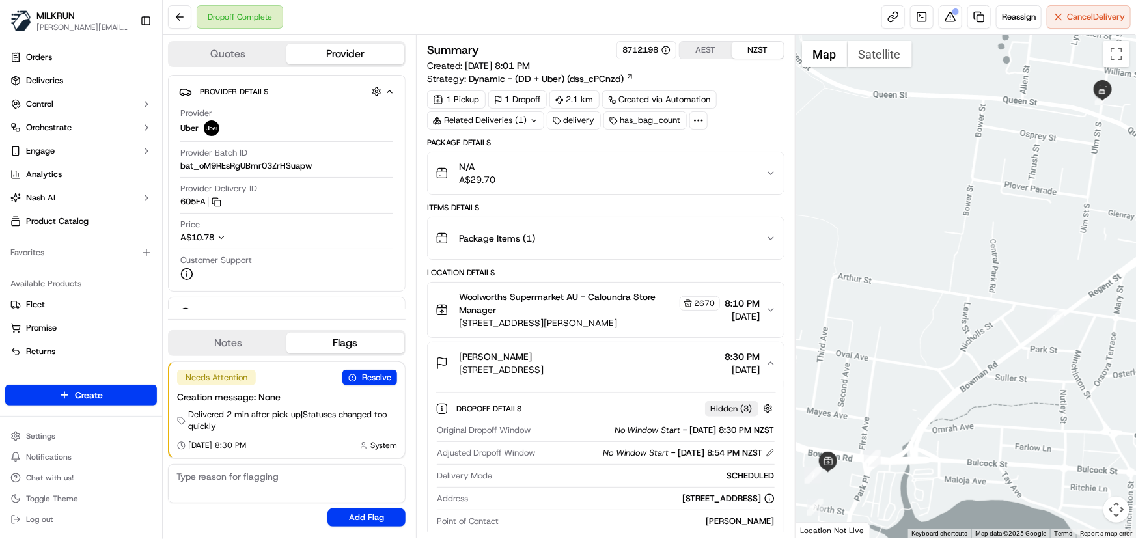
drag, startPoint x: 533, startPoint y: 353, endPoint x: 459, endPoint y: 357, distance: 74.3
click at [459, 357] on div "lateesha Goodall" at bounding box center [501, 356] width 85 height 13
copy span "lateesha Goodall"
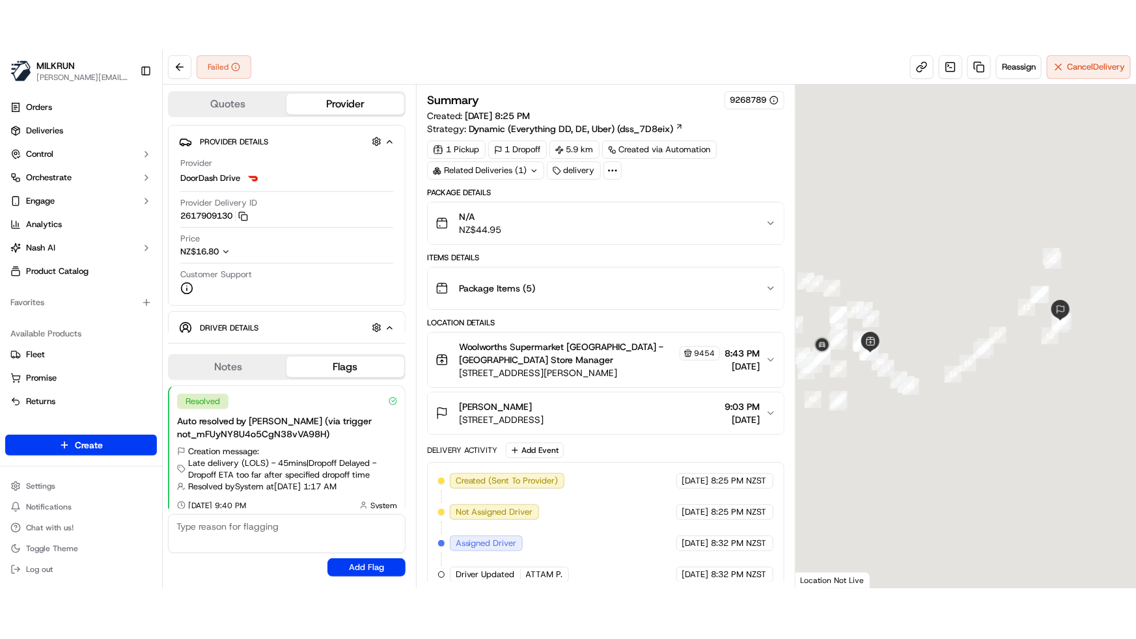
scroll to position [9, 0]
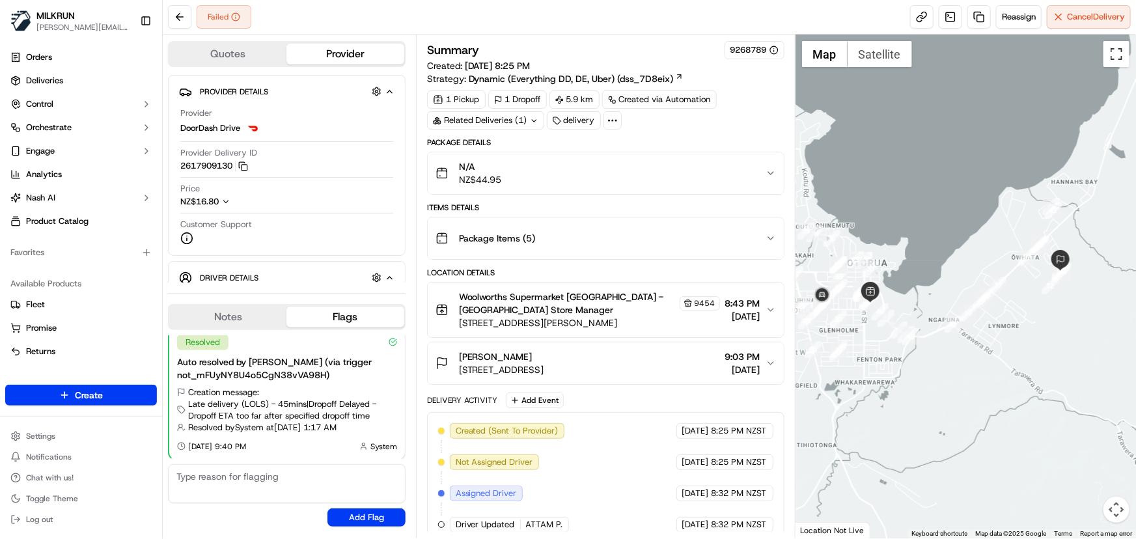
click at [1115, 50] on button "Toggle fullscreen view" at bounding box center [1116, 54] width 26 height 26
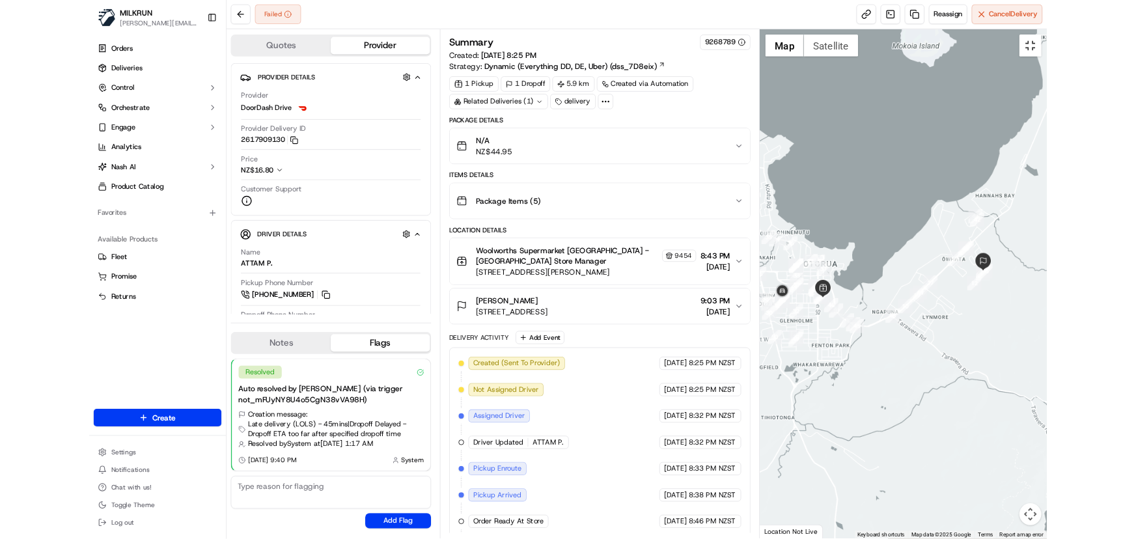
scroll to position [0, 0]
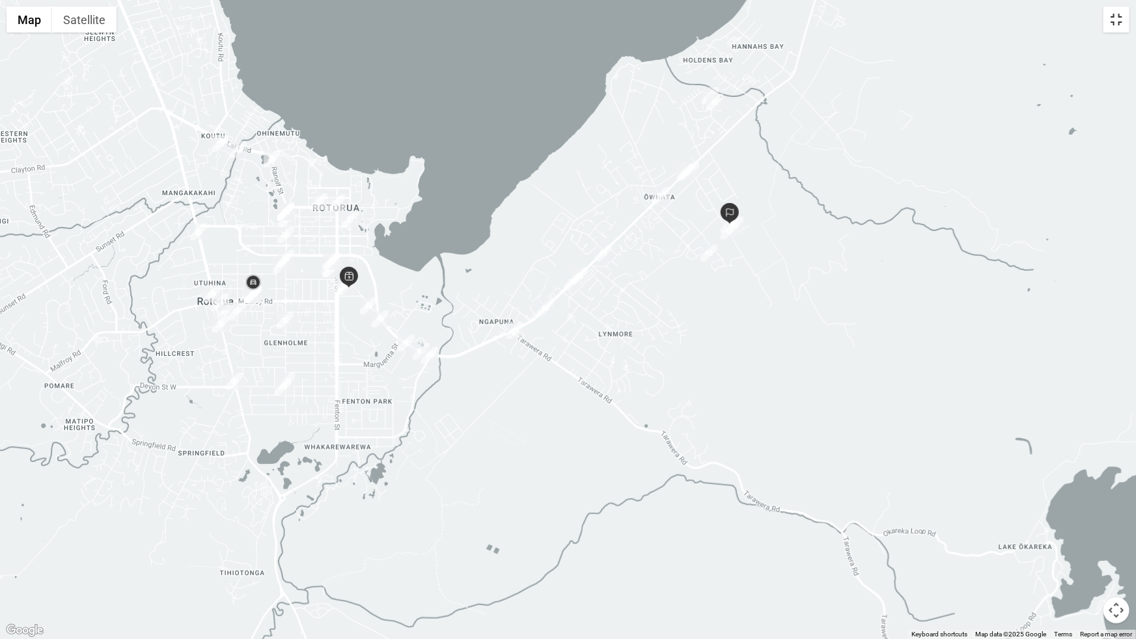
click at [1112, 19] on button "Toggle fullscreen view" at bounding box center [1116, 20] width 26 height 26
